Goal: Information Seeking & Learning: Learn about a topic

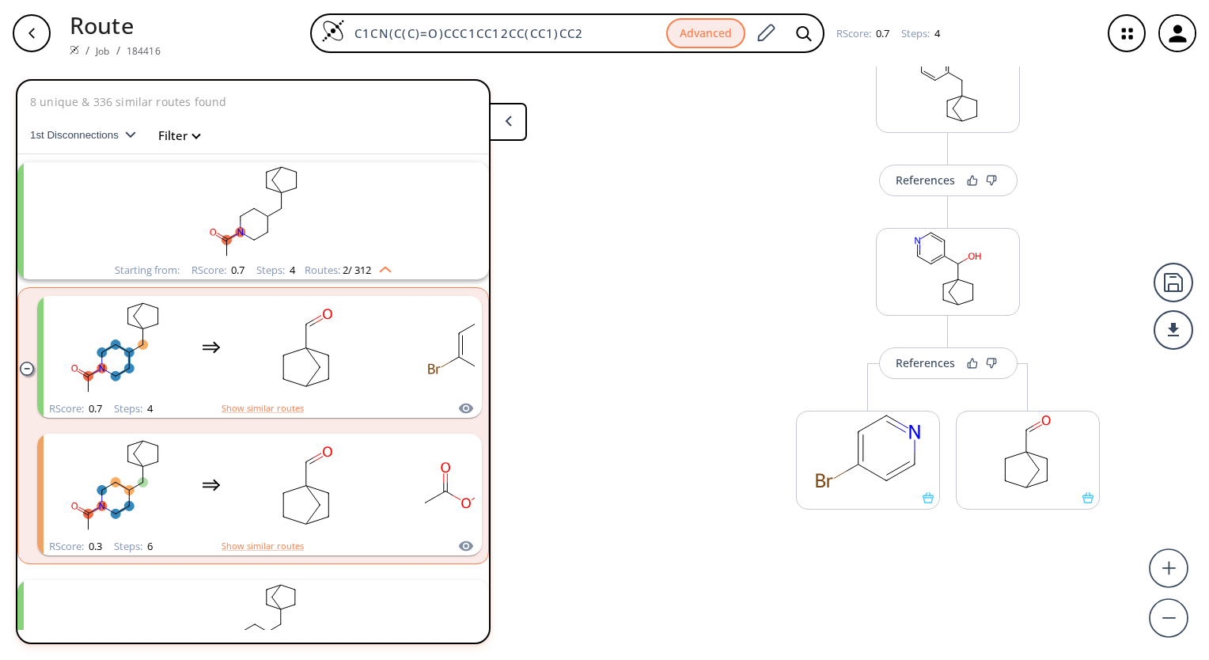
click at [506, 116] on icon at bounding box center [508, 121] width 7 height 11
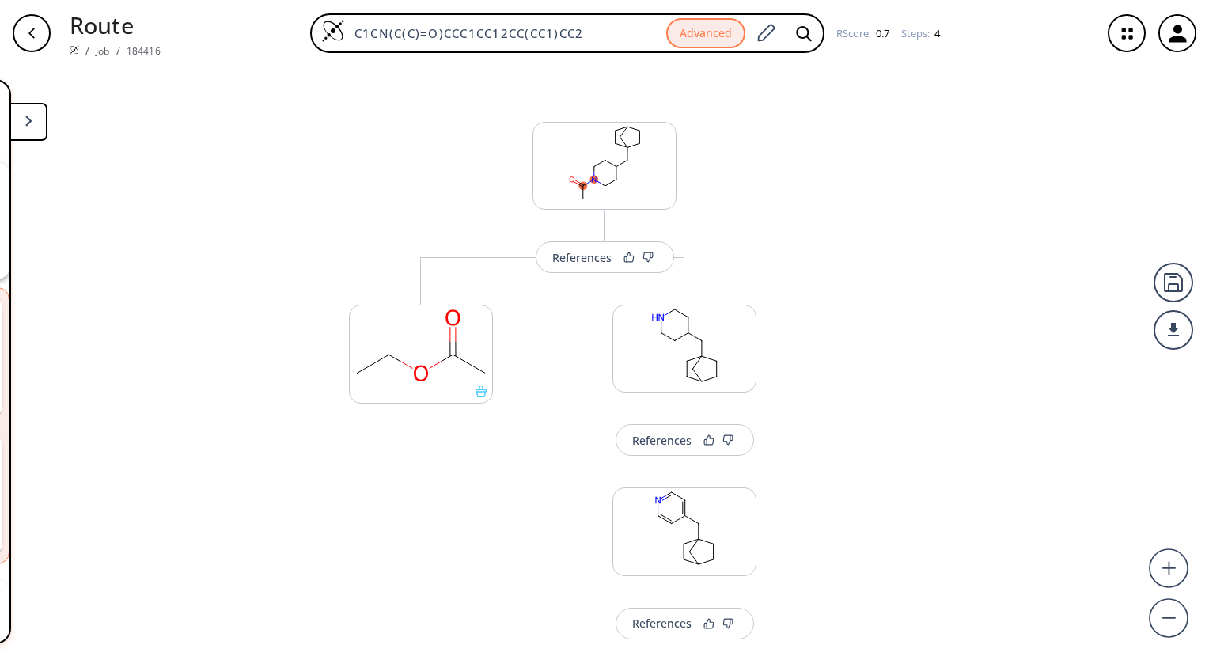
click at [487, 574] on div "More routes from here" at bounding box center [421, 668] width 160 height 822
click at [28, 121] on icon at bounding box center [28, 121] width 7 height 11
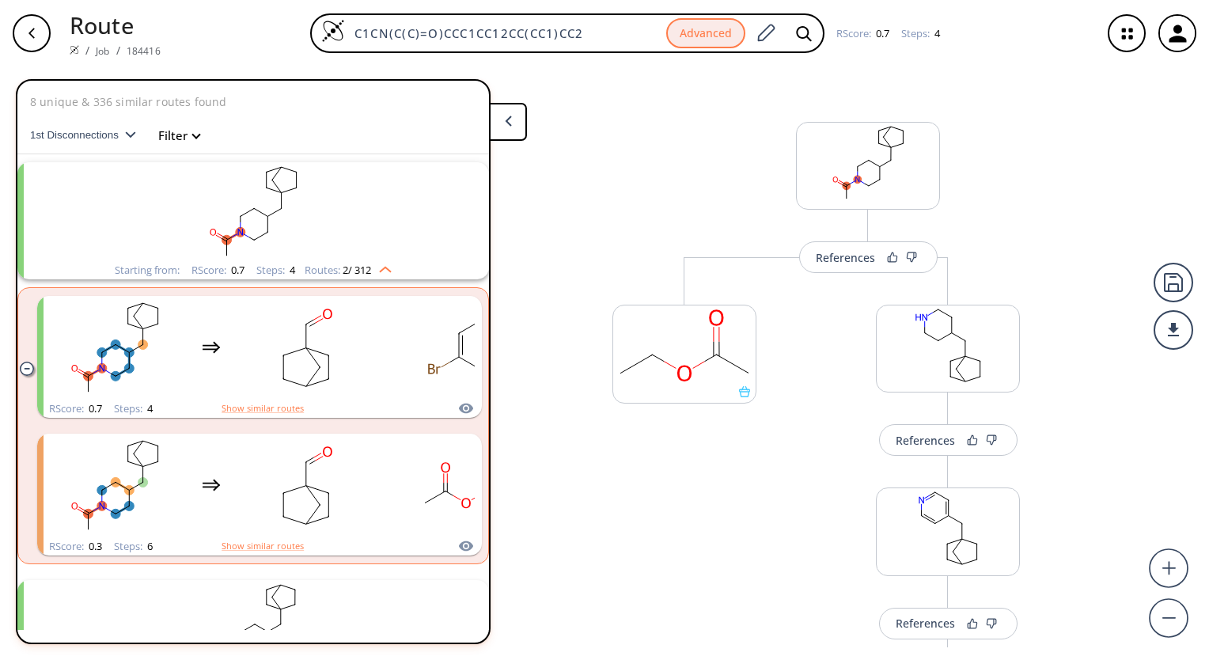
click at [462, 218] on div "Starting from: RScore : 0.7 Steps : 4 Routes: 2 / 312" at bounding box center [253, 220] width 472 height 117
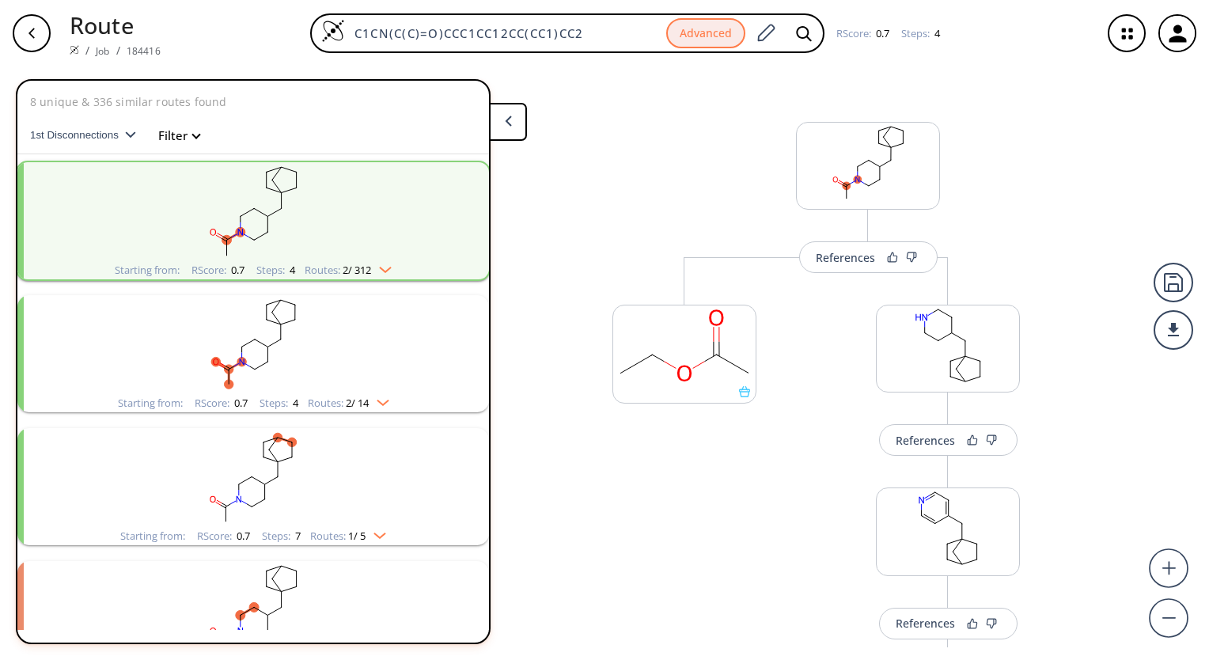
click at [576, 254] on div "References More routes from here More routes from here References More routes f…" at bounding box center [604, 356] width 1209 height 581
click at [574, 624] on div "References More routes from here More routes from here References More routes f…" at bounding box center [604, 356] width 1209 height 581
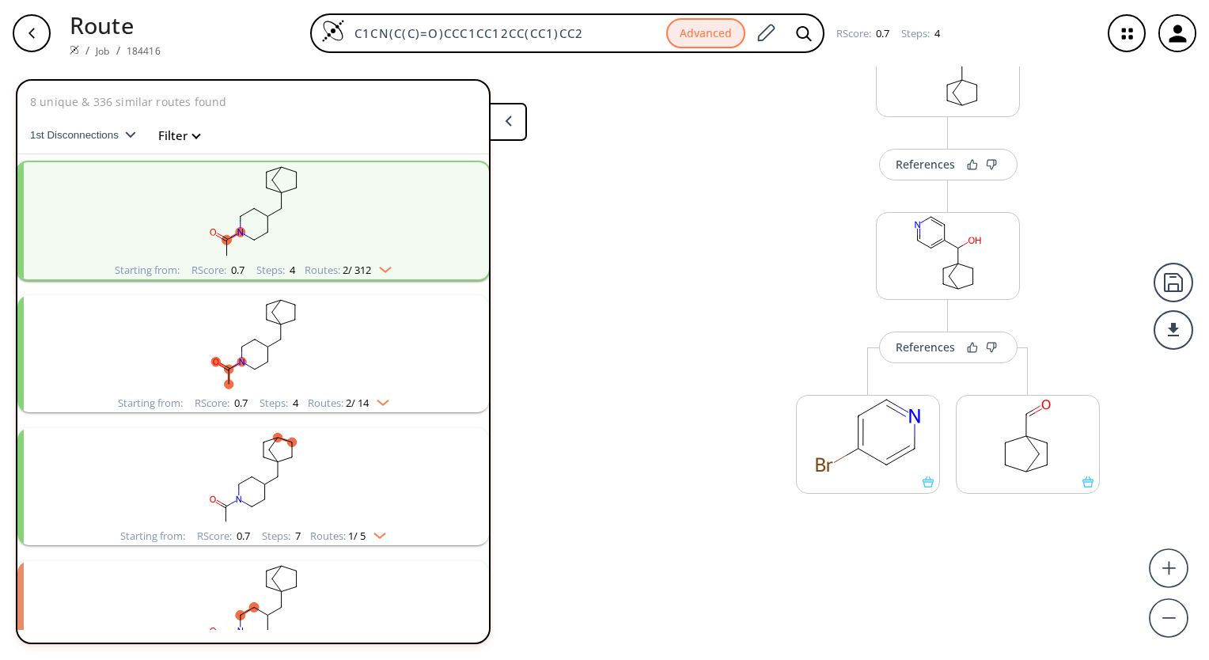
scroll to position [462, 0]
click at [535, 233] on div "References More routes from here More routes from here References More routes f…" at bounding box center [604, 356] width 1209 height 581
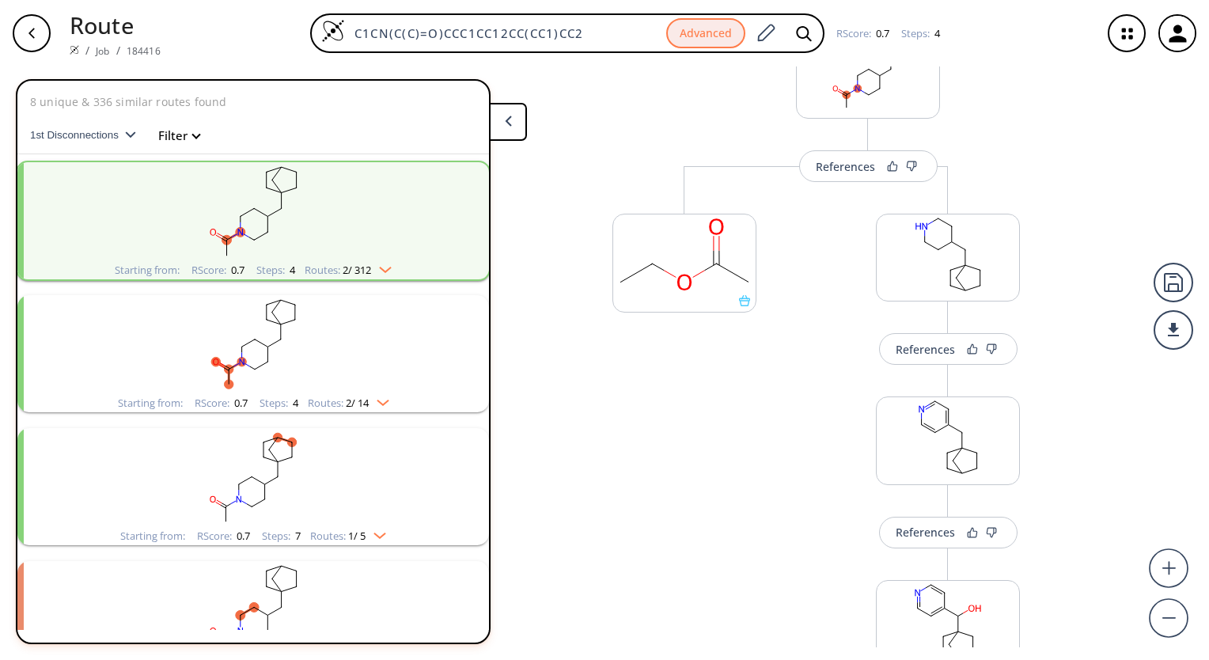
scroll to position [0, 0]
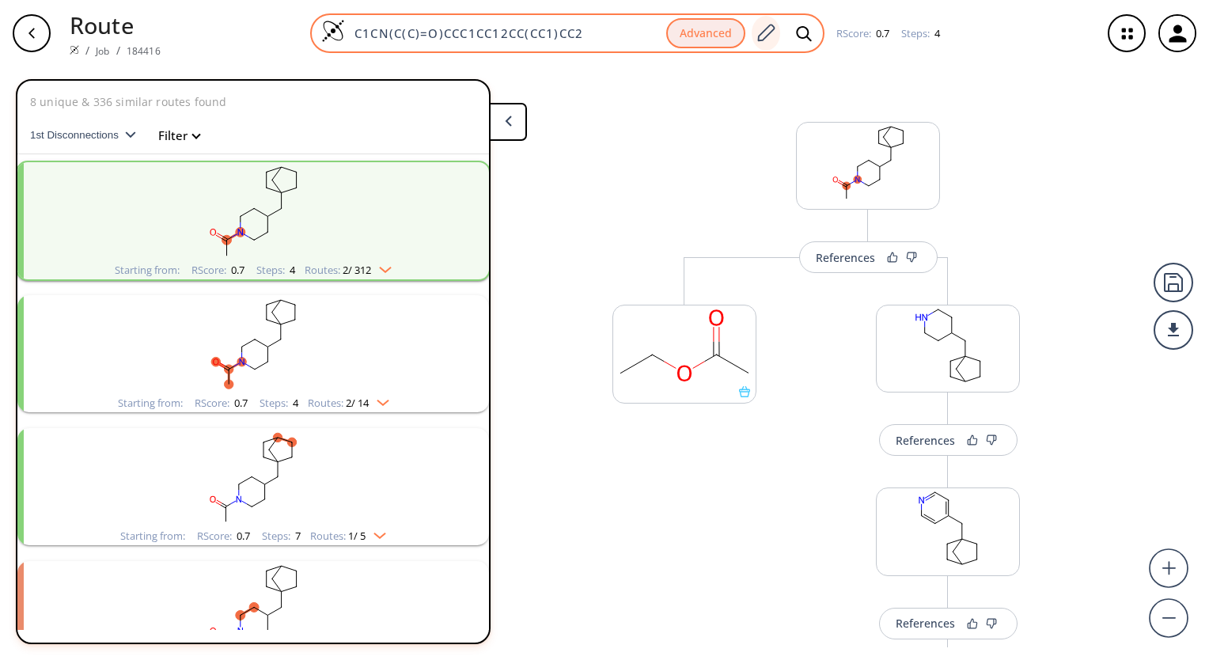
click at [769, 25] on icon at bounding box center [766, 32] width 17 height 17
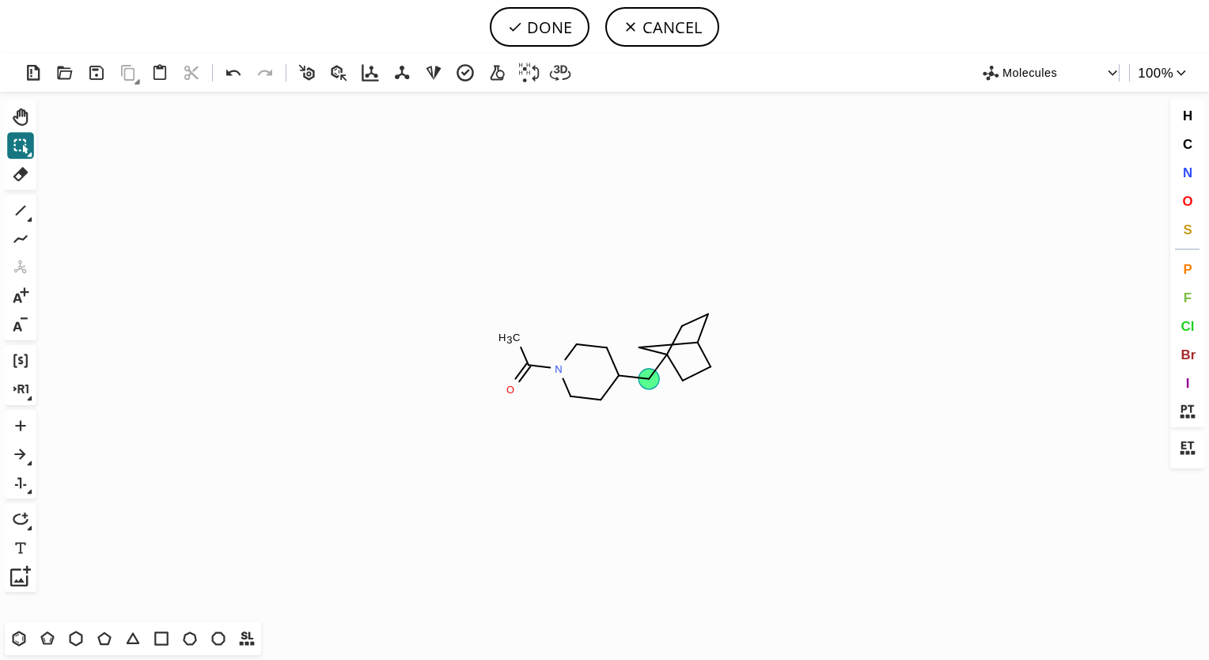
click at [648, 377] on circle at bounding box center [649, 379] width 21 height 21
click at [21, 209] on icon at bounding box center [21, 211] width 10 height 10
drag, startPoint x: 619, startPoint y: 373, endPoint x: 678, endPoint y: 351, distance: 63.4
click at [519, 19] on icon at bounding box center [515, 27] width 16 height 16
type input "C1C(C23CCC(CC2)C3)CCN(C(=O)C)C1"
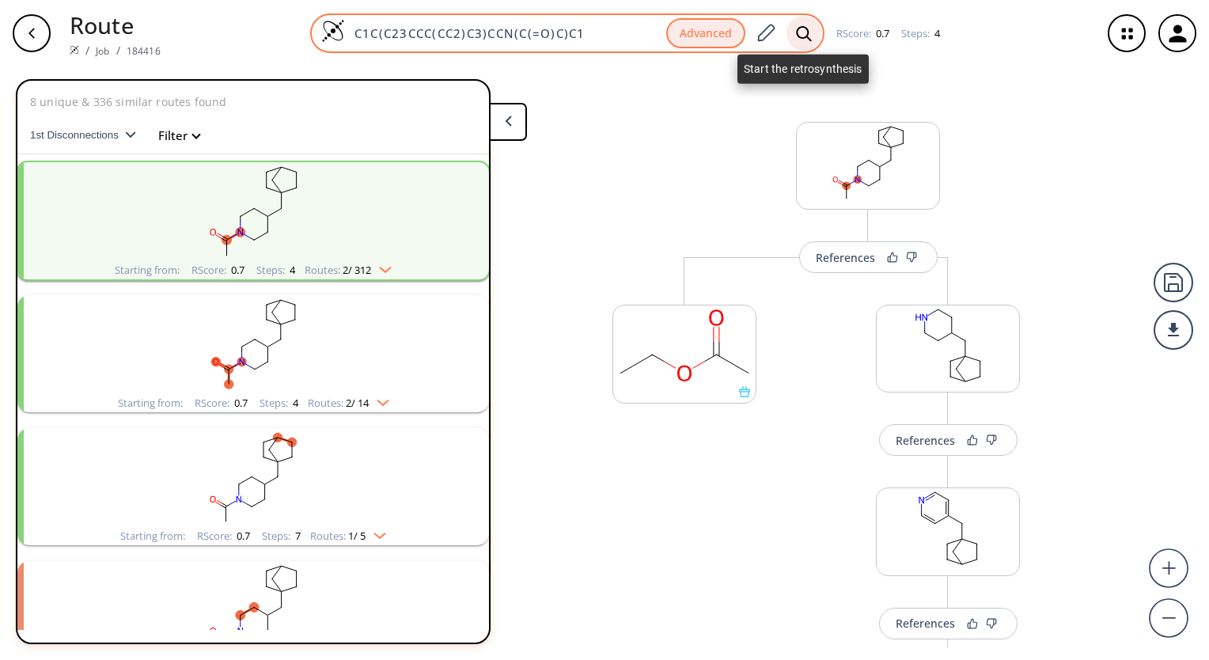
click at [805, 34] on icon at bounding box center [804, 33] width 16 height 17
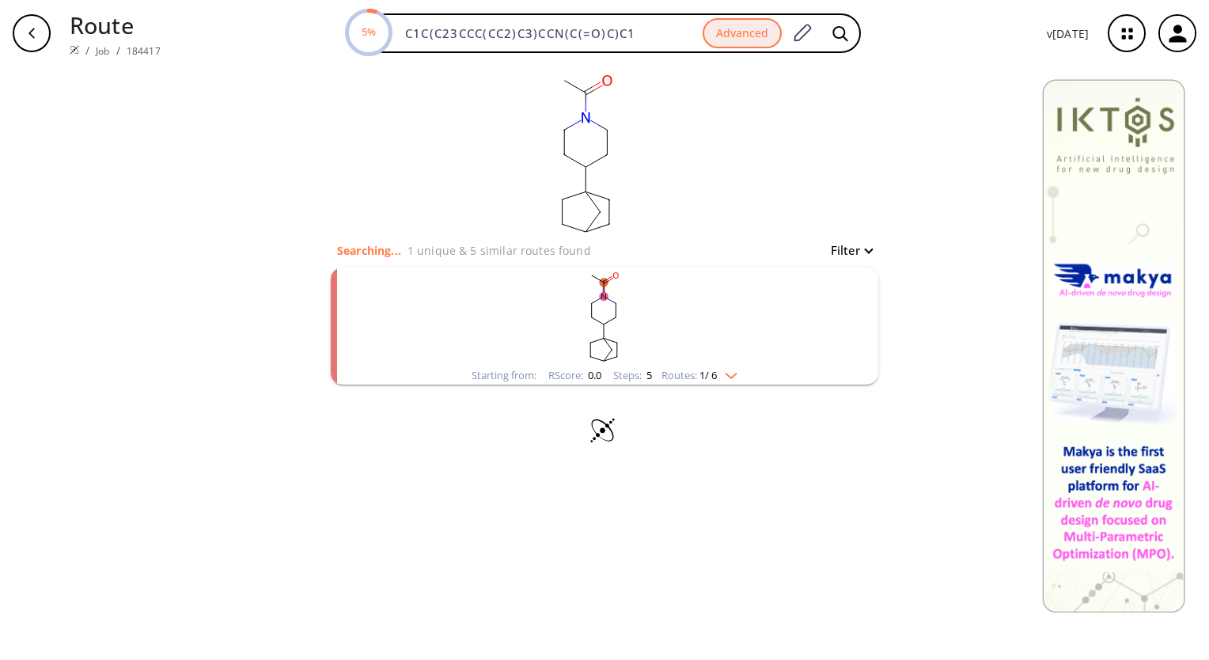
click at [381, 495] on div "clear Searching... 1 unique & 5 similar routes found Filter Starting from: RSco…" at bounding box center [604, 362] width 1209 height 593
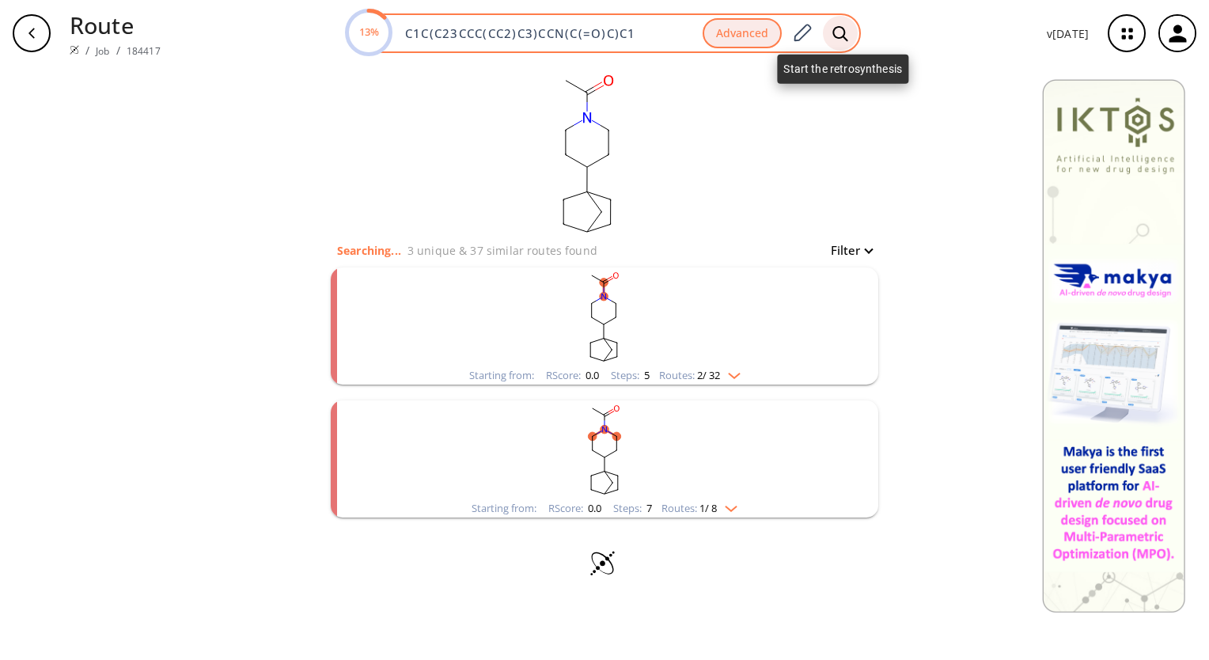
click at [845, 30] on icon at bounding box center [840, 33] width 16 height 17
click at [802, 28] on icon at bounding box center [801, 33] width 21 height 21
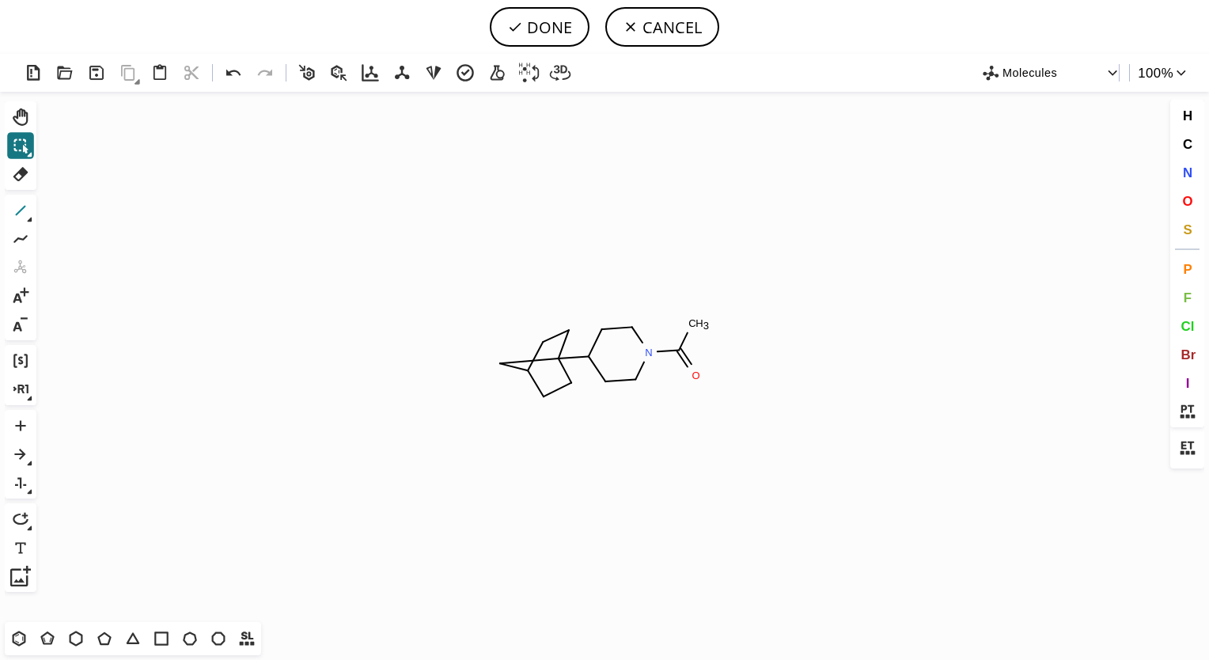
click at [16, 210] on icon at bounding box center [20, 210] width 21 height 21
drag, startPoint x: 587, startPoint y: 353, endPoint x: 556, endPoint y: 275, distance: 84.2
drag, startPoint x: 581, startPoint y: 326, endPoint x: 597, endPoint y: 274, distance: 54.8
click at [99, 638] on icon at bounding box center [103, 638] width 13 height 13
click at [609, 271] on icon "Created with [PERSON_NAME] 2.3.0 N O C H 3 C H 3" at bounding box center [605, 357] width 1124 height 530
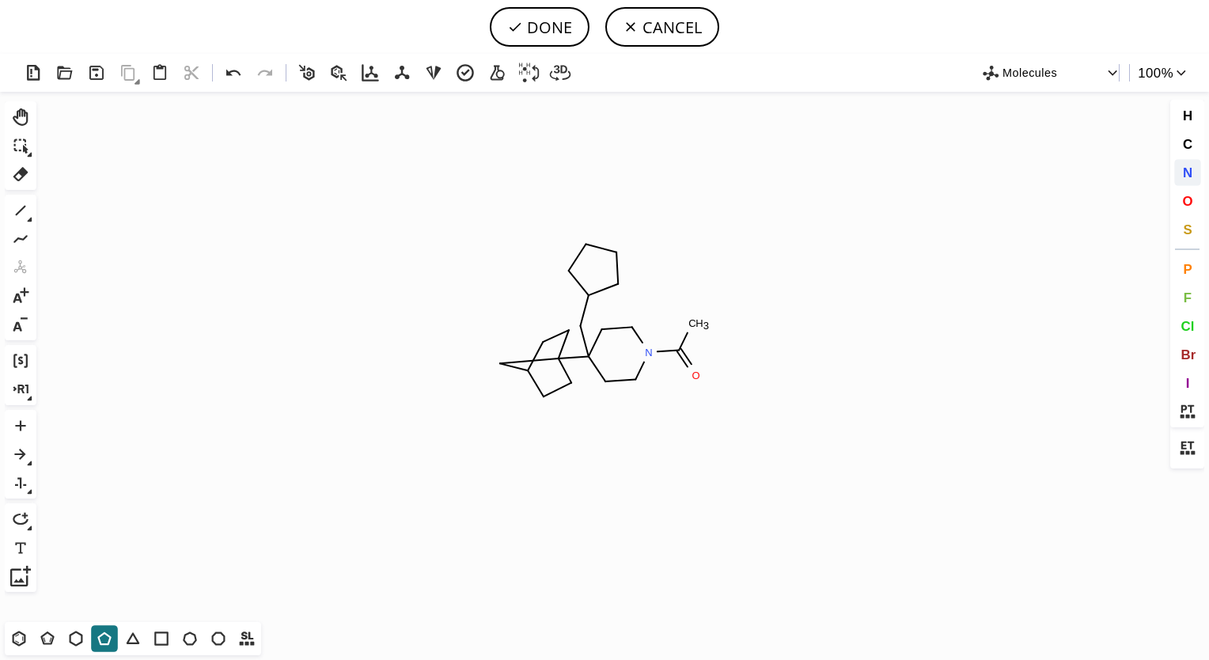
click at [1174, 173] on button "N" at bounding box center [1187, 172] width 27 height 27
click at [593, 295] on tspan "N" at bounding box center [594, 296] width 8 height 12
click at [589, 248] on tspan "N" at bounding box center [589, 248] width 8 height 12
click at [25, 210] on icon at bounding box center [20, 210] width 21 height 21
click at [19, 212] on icon at bounding box center [21, 211] width 10 height 10
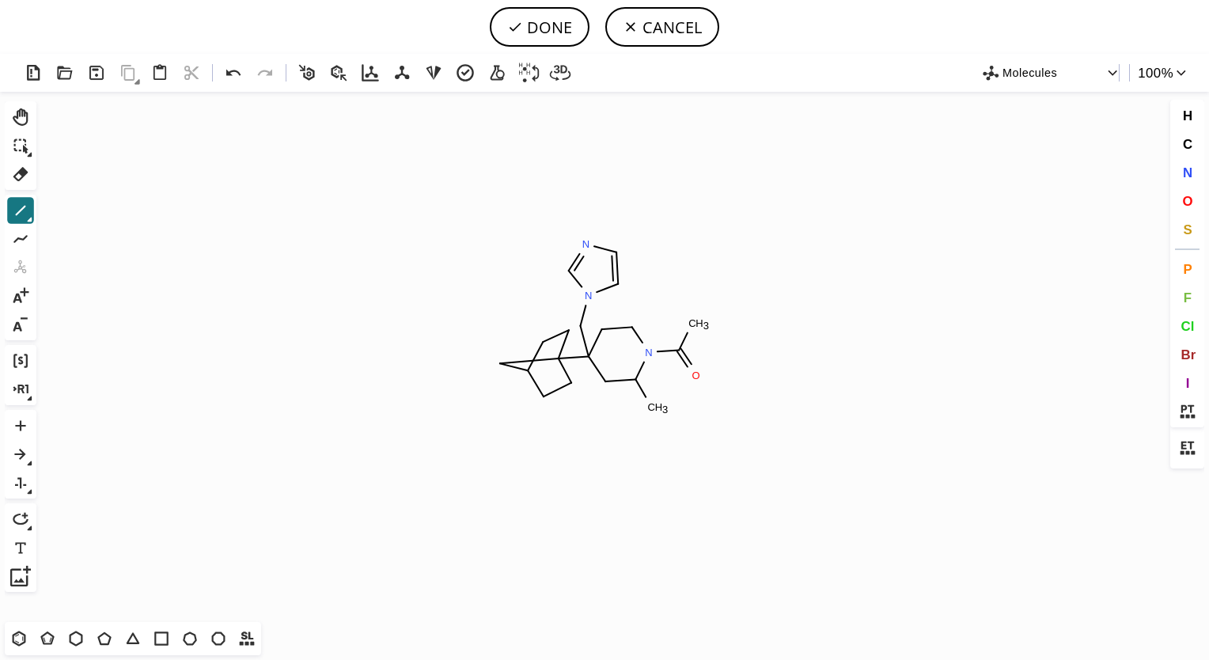
drag, startPoint x: 636, startPoint y: 377, endPoint x: 650, endPoint y: 404, distance: 29.7
click at [518, 28] on icon at bounding box center [515, 27] width 16 height 16
type input "C1CN(C(C)=O)C(C)CC1(CN1C=NC=C1)C12CC(CC1)CC2"
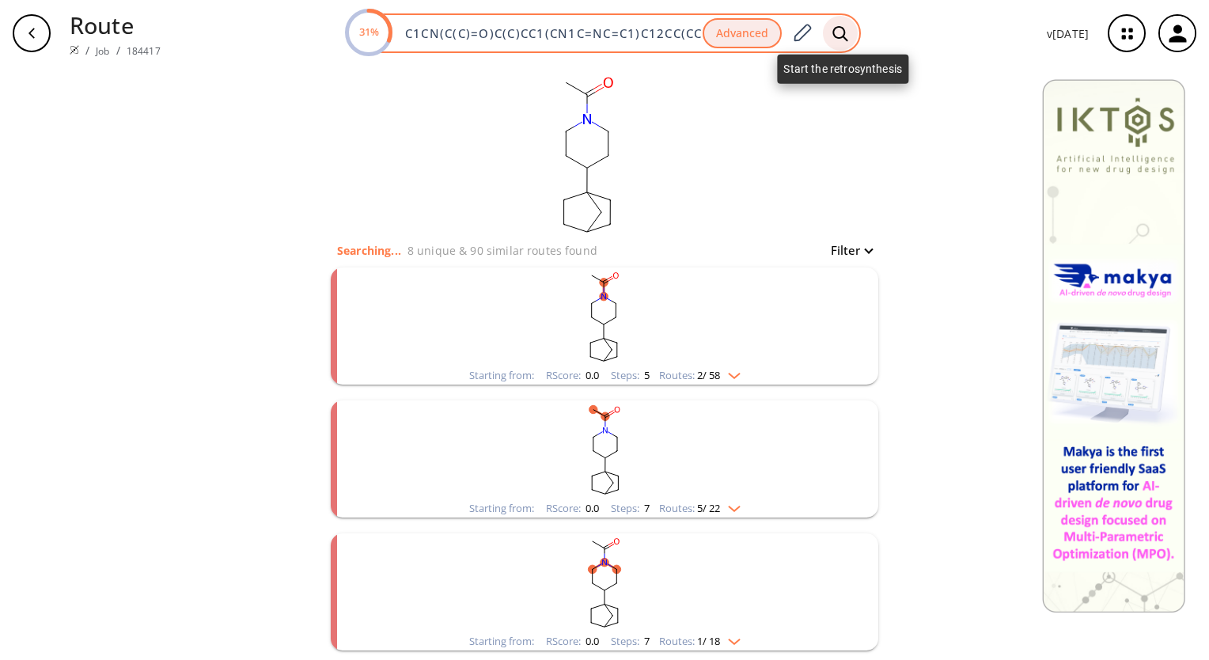
click at [838, 33] on icon at bounding box center [840, 33] width 16 height 17
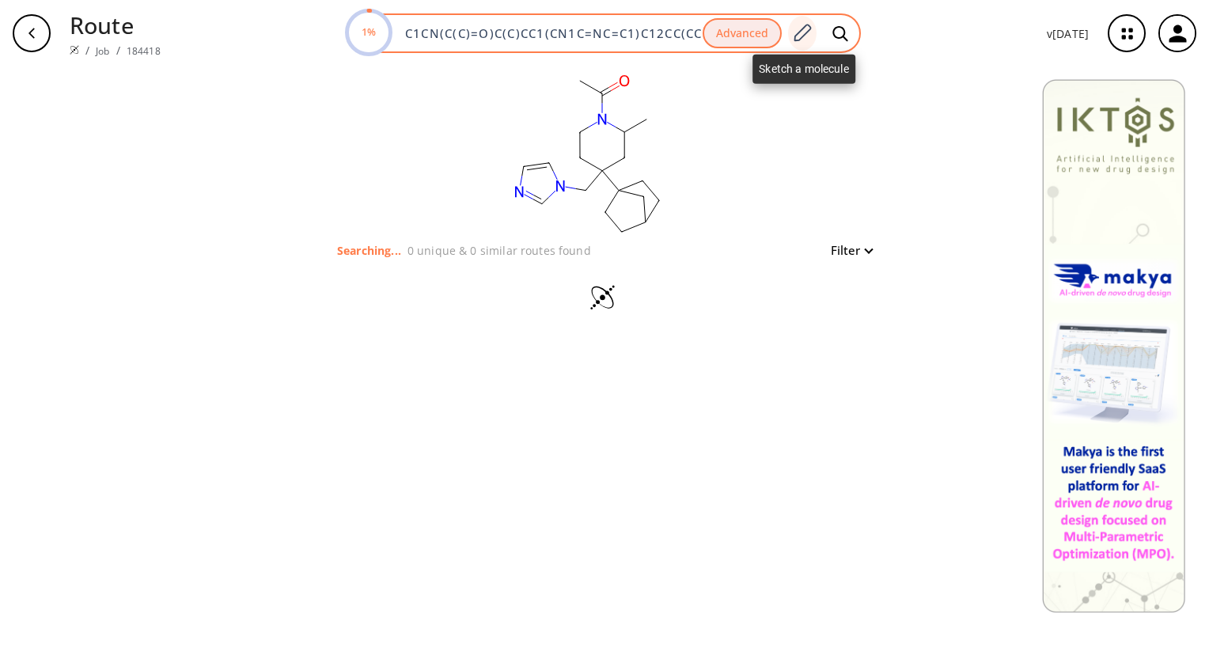
click at [810, 32] on icon at bounding box center [801, 33] width 21 height 21
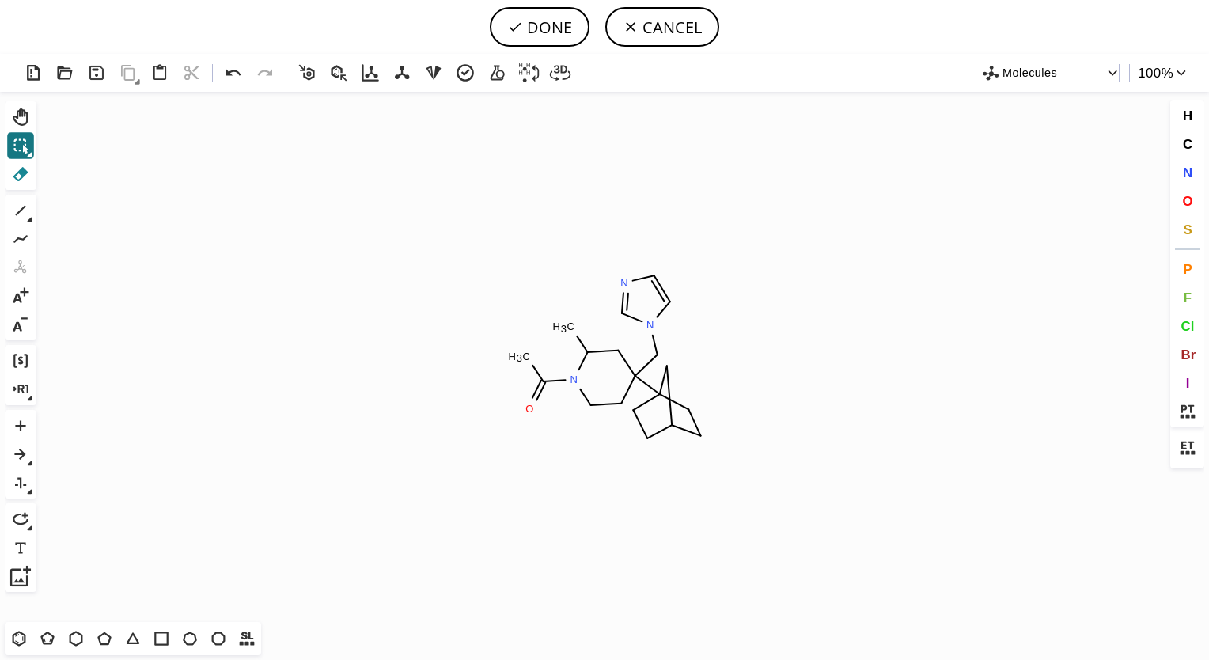
click at [21, 176] on icon at bounding box center [20, 174] width 21 height 21
click at [565, 321] on rect at bounding box center [562, 327] width 29 height 21
click at [21, 209] on icon at bounding box center [21, 211] width 10 height 10
drag, startPoint x: 687, startPoint y: 408, endPoint x: 708, endPoint y: 383, distance: 33.1
click at [545, 24] on button "DONE" at bounding box center [540, 27] width 100 height 40
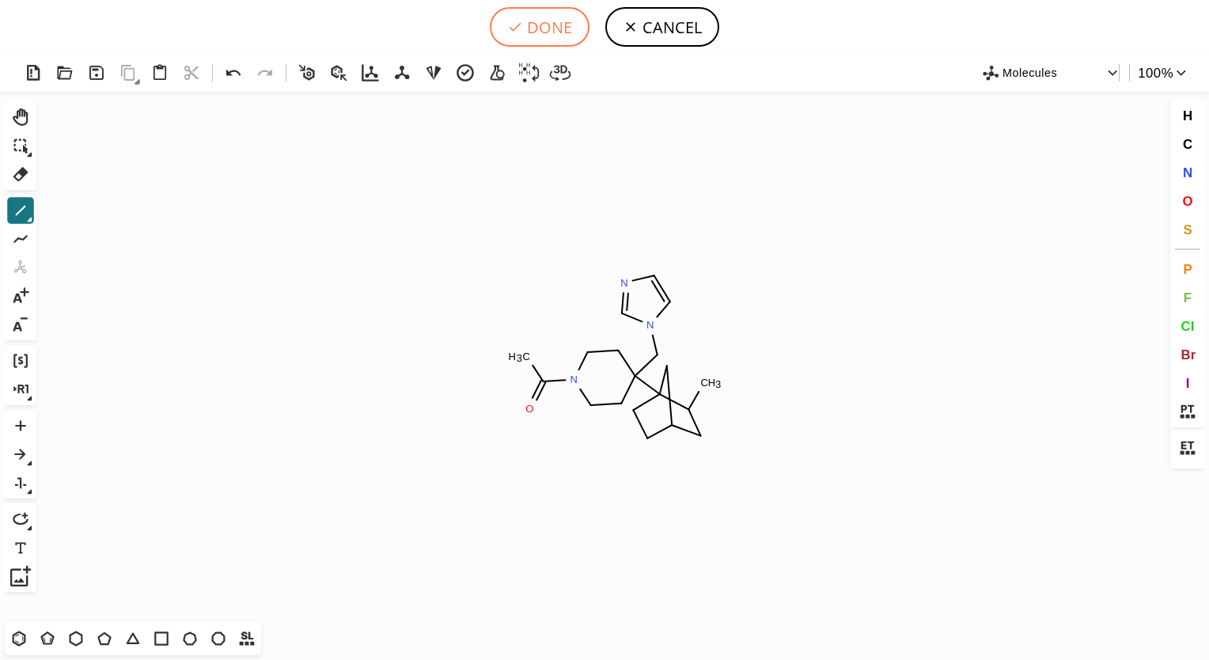
type input "C1C(C23C(C)CC(CC2)C3)(CN2C=CN=C2)CCN(C(=O)C)C1"
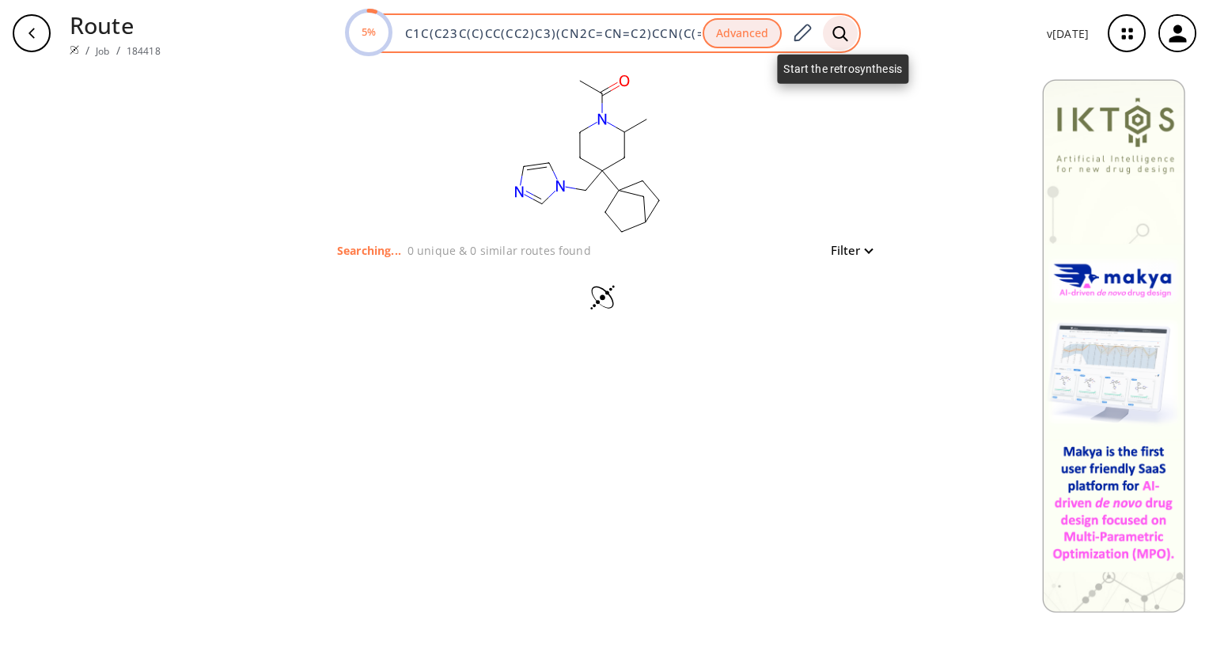
click at [848, 32] on icon at bounding box center [840, 33] width 16 height 17
